Goal: Task Accomplishment & Management: Complete application form

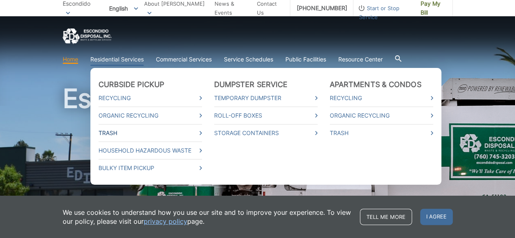
click at [118, 133] on link "Trash" at bounding box center [149, 133] width 103 height 9
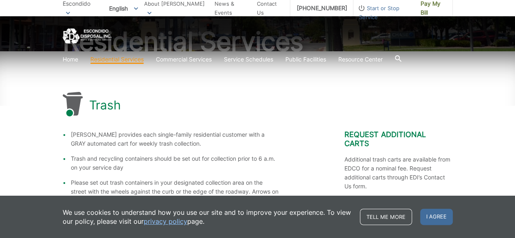
scroll to position [94, 0]
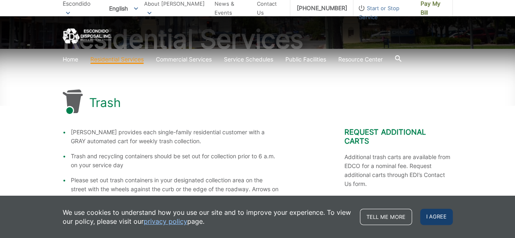
click at [432, 215] on span "I agree" at bounding box center [436, 217] width 33 height 16
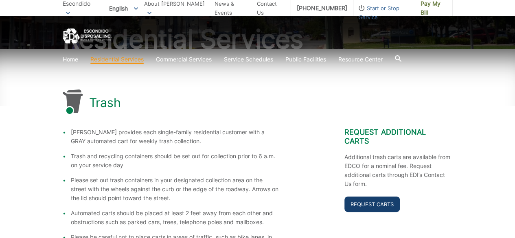
click at [369, 196] on link "Request Carts" at bounding box center [371, 203] width 55 height 15
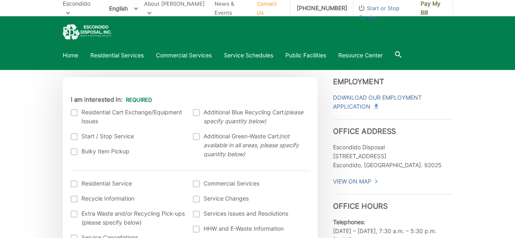
scroll to position [198, 0]
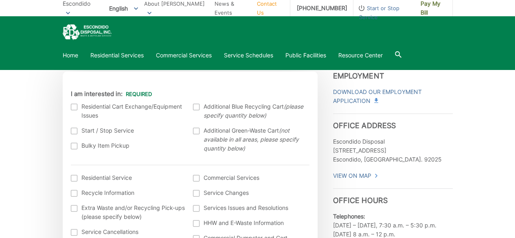
click at [196, 133] on div at bounding box center [196, 131] width 7 height 7
click at [0, 0] on input "Additional Green-Waste Cart (not available in all areas, please specify quantit…" at bounding box center [0, 0] width 0 height 0
drag, startPoint x: 282, startPoint y: 151, endPoint x: 230, endPoint y: 85, distance: 84.3
click at [230, 85] on div "Current Location [GEOGRAPHIC_DATA] [GEOGRAPHIC_DATA][PERSON_NAME][GEOGRAPHIC_DA…" at bounding box center [190, 183] width 255 height 214
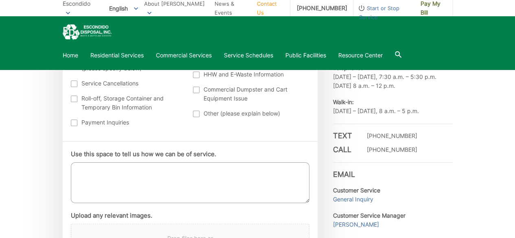
scroll to position [351, 0]
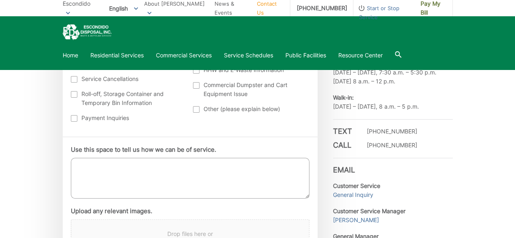
click at [310, 107] on div "Current Location [GEOGRAPHIC_DATA] [GEOGRAPHIC_DATA][PERSON_NAME][GEOGRAPHIC_DA…" at bounding box center [190, 30] width 255 height 214
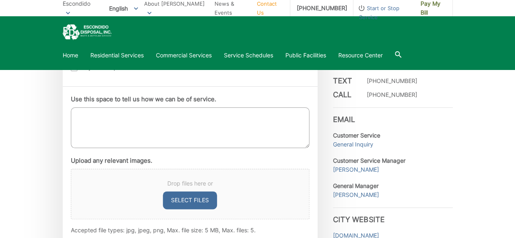
scroll to position [409, 0]
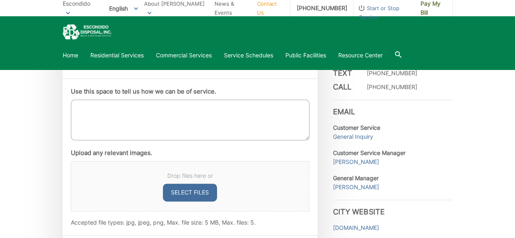
click at [96, 111] on textarea "Use this space to tell us how we can be of service." at bounding box center [190, 120] width 238 height 41
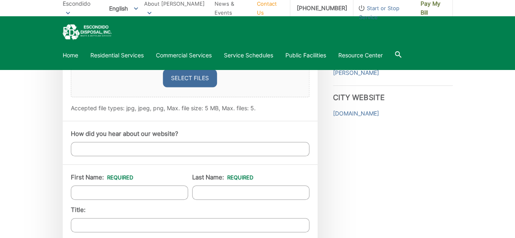
scroll to position [531, 0]
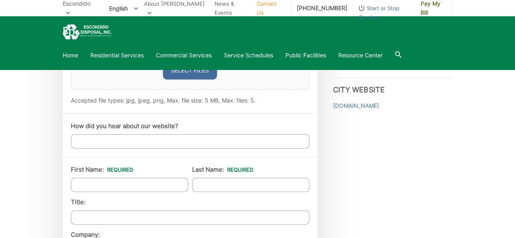
type textarea "Need an additional Green waste cart"
click at [145, 141] on input "How did you hear about our website?" at bounding box center [190, 141] width 238 height 14
type input "City"
click at [122, 184] on input "First Name: *" at bounding box center [129, 185] width 117 height 14
type input "[PERSON_NAME]"
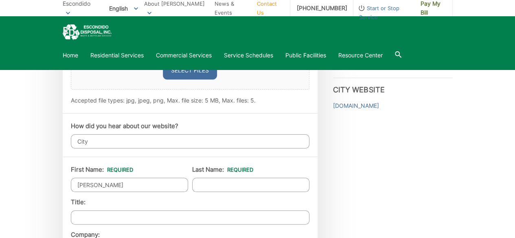
click at [200, 187] on input "Last Name: *" at bounding box center [250, 185] width 117 height 14
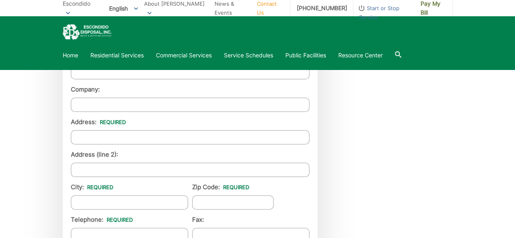
scroll to position [681, 0]
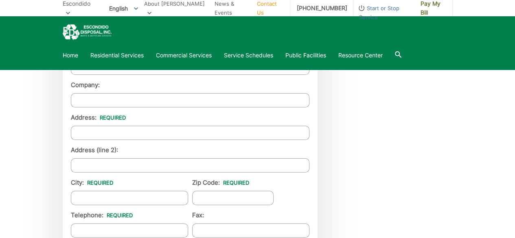
type input "Servis"
click at [162, 131] on input "Address: *" at bounding box center [190, 133] width 238 height 14
type input "1861 EAGLE SUMMIT PLACE"
type input "ESCONDIDO"
type input "92026"
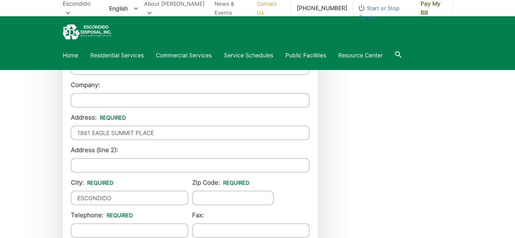
type input "7603101576"
type input "[EMAIL_ADDRESS][DOMAIN_NAME]"
type input "[PHONE_NUMBER]"
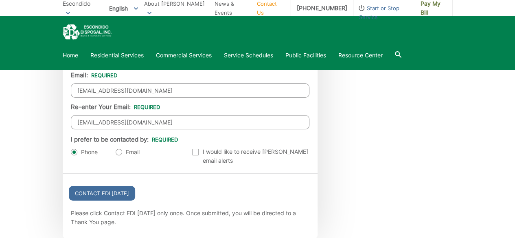
scroll to position [858, 0]
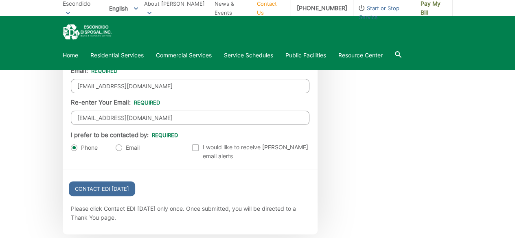
click at [119, 146] on label "Email" at bounding box center [128, 148] width 24 height 8
radio input "true"
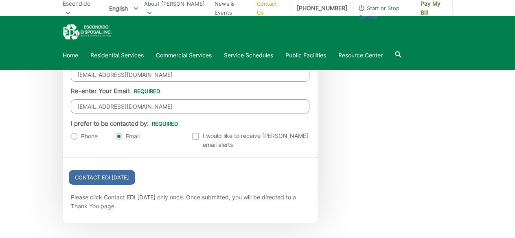
scroll to position [871, 0]
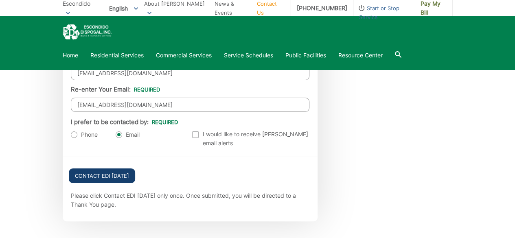
click at [112, 168] on input "Contact EDI [DATE]" at bounding box center [102, 175] width 66 height 15
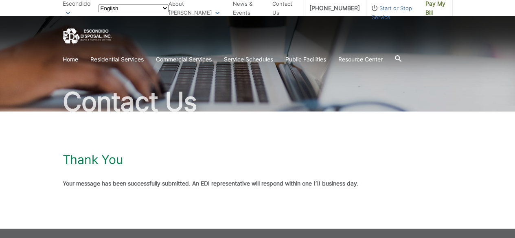
scroll to position [63, 0]
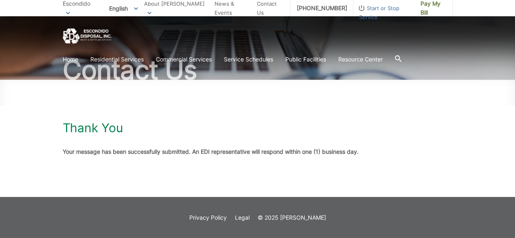
click at [414, 137] on div "Thank You Your message has been successfully submitted. An EDI representative w…" at bounding box center [258, 138] width 390 height 117
